Goal: Task Accomplishment & Management: Complete application form

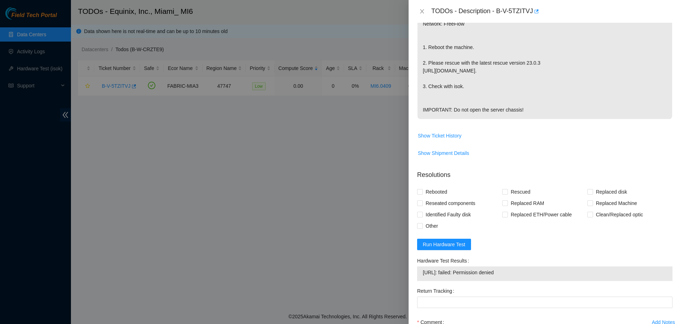
scroll to position [248, 0]
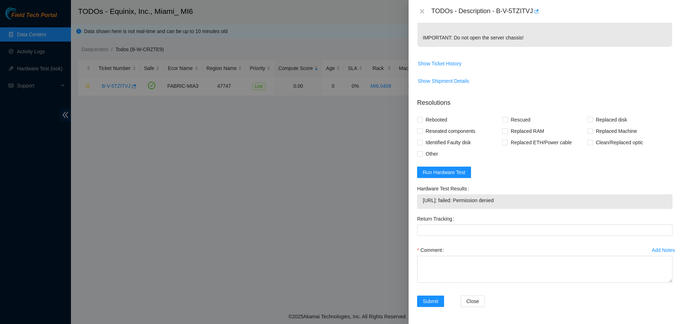
click at [504, 196] on span "23.204.114.76: failed: Permission denied" at bounding box center [545, 200] width 244 height 8
copy span "23.204.114.76: failed: Permission denied"
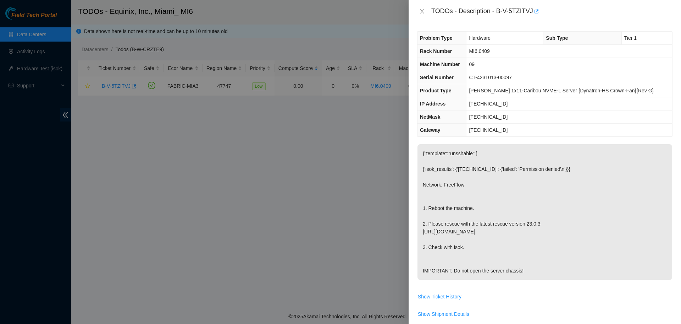
click at [508, 77] on span "CT-4231013-00097" at bounding box center [490, 78] width 43 height 6
copy span "CT-4231013-00097"
drag, startPoint x: 498, startPoint y: 11, endPoint x: 532, endPoint y: 15, distance: 34.3
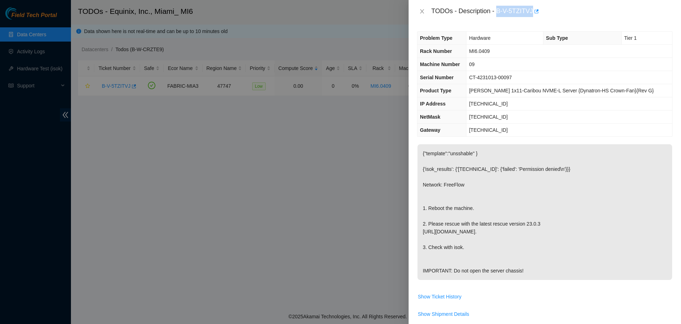
click at [532, 15] on div "TODOs - Description - B-V-5TZITVJ" at bounding box center [552, 11] width 241 height 11
copy div "B-V-5TZITVJ"
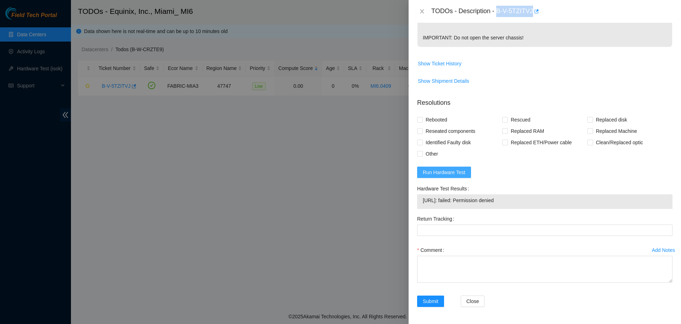
click at [461, 170] on span "Run Hardware Test" at bounding box center [444, 172] width 43 height 8
click at [438, 197] on span "23.204.114.76: passed: ok" at bounding box center [545, 200] width 244 height 8
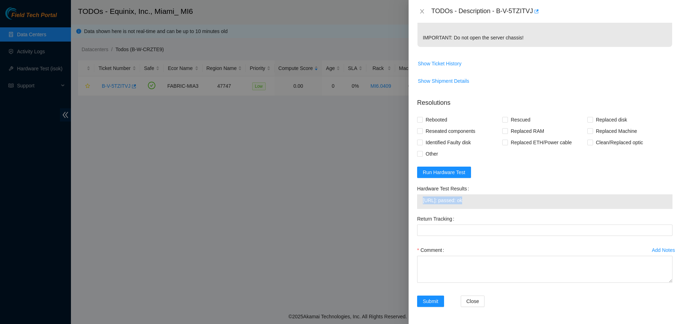
copy span "23.204.114.76: passed: ok"
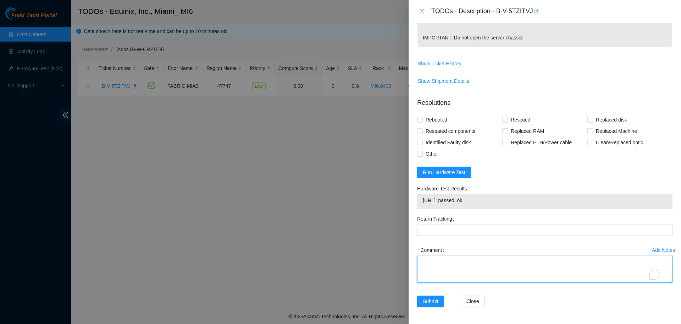
click at [458, 260] on textarea "Comment" at bounding box center [545, 269] width 256 height 27
paste textarea "Verified ticket is safe to work on YES NOCC Authorized: YES Located server conn…"
type textarea "Verified ticket is safe to work on YES NOCC Authorized: YES Located server conn…"
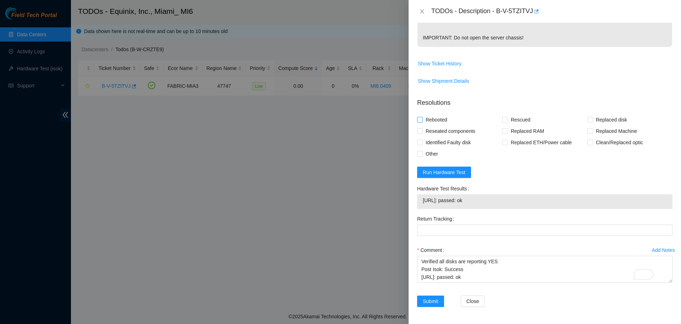
click at [422, 118] on span at bounding box center [420, 120] width 6 height 6
click at [422, 118] on input "Rebooted" at bounding box center [419, 119] width 5 height 5
checkbox input "true"
click at [504, 117] on label "Rescued" at bounding box center [517, 119] width 31 height 11
click at [504, 117] on input "Rescued" at bounding box center [504, 119] width 5 height 5
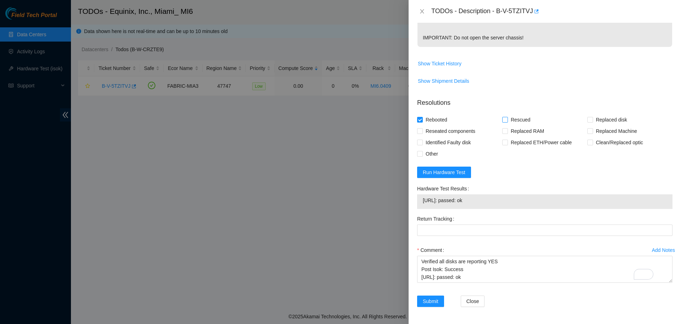
checkbox input "true"
click at [435, 304] on span "Submit" at bounding box center [431, 301] width 16 height 8
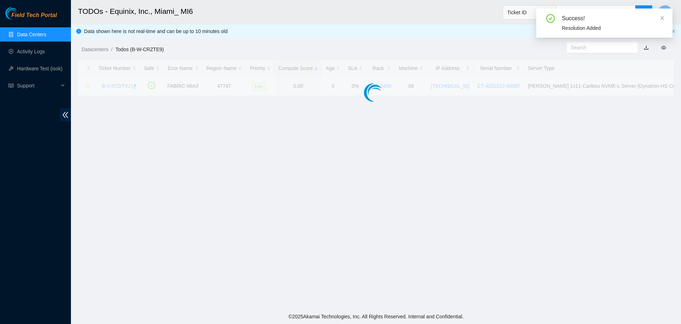
scroll to position [155, 0]
